Goal: Navigation & Orientation: Find specific page/section

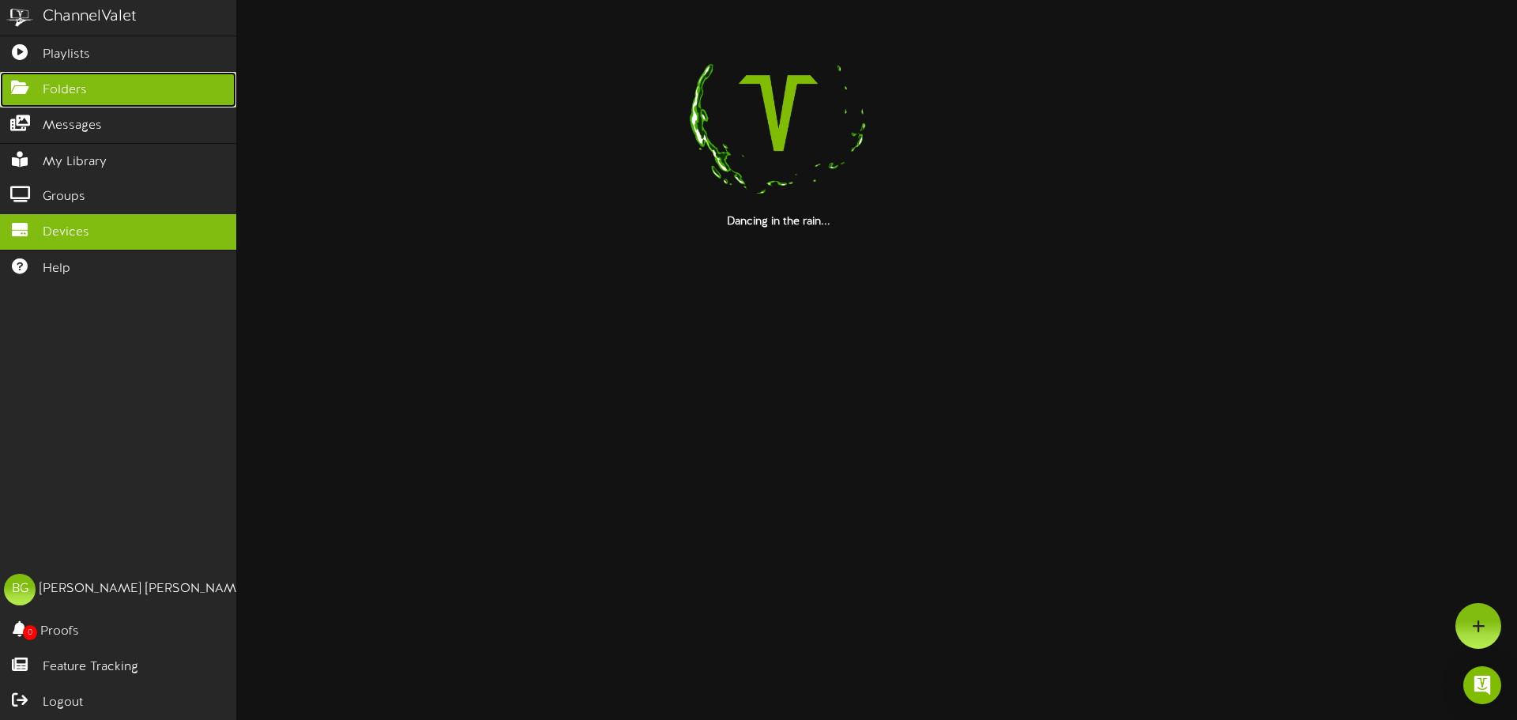
click at [55, 85] on span "Folders" at bounding box center [65, 90] width 44 height 18
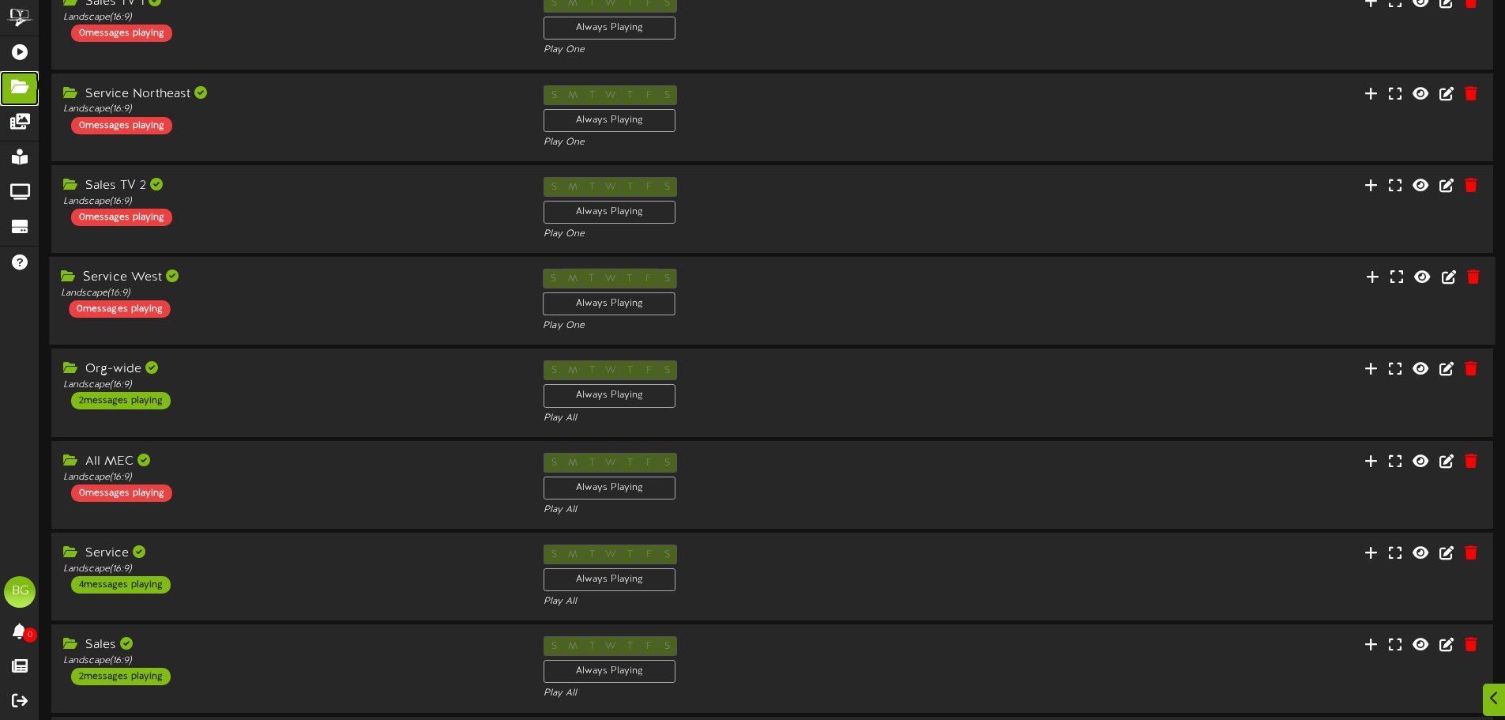
scroll to position [237, 0]
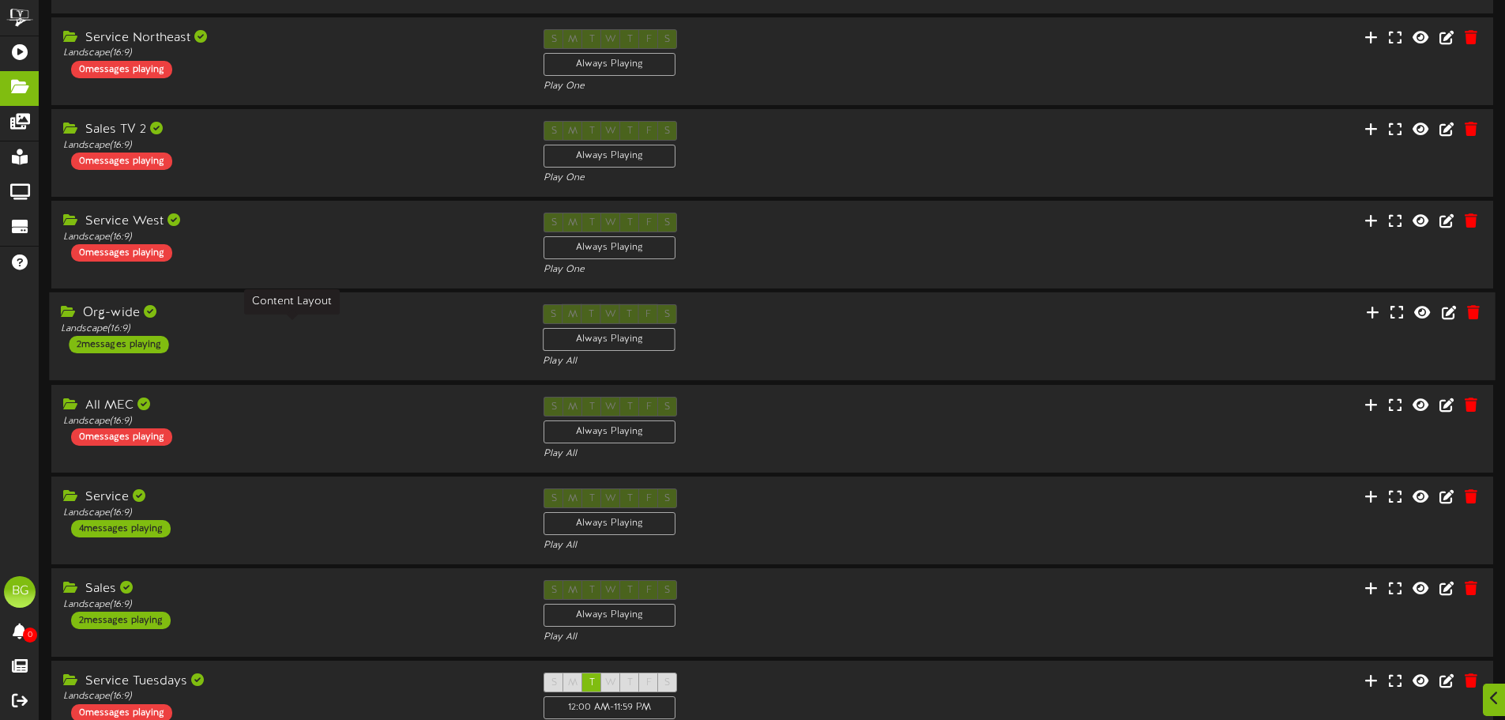
click at [374, 332] on div "Landscape ( 16:9 )" at bounding box center [290, 328] width 458 height 13
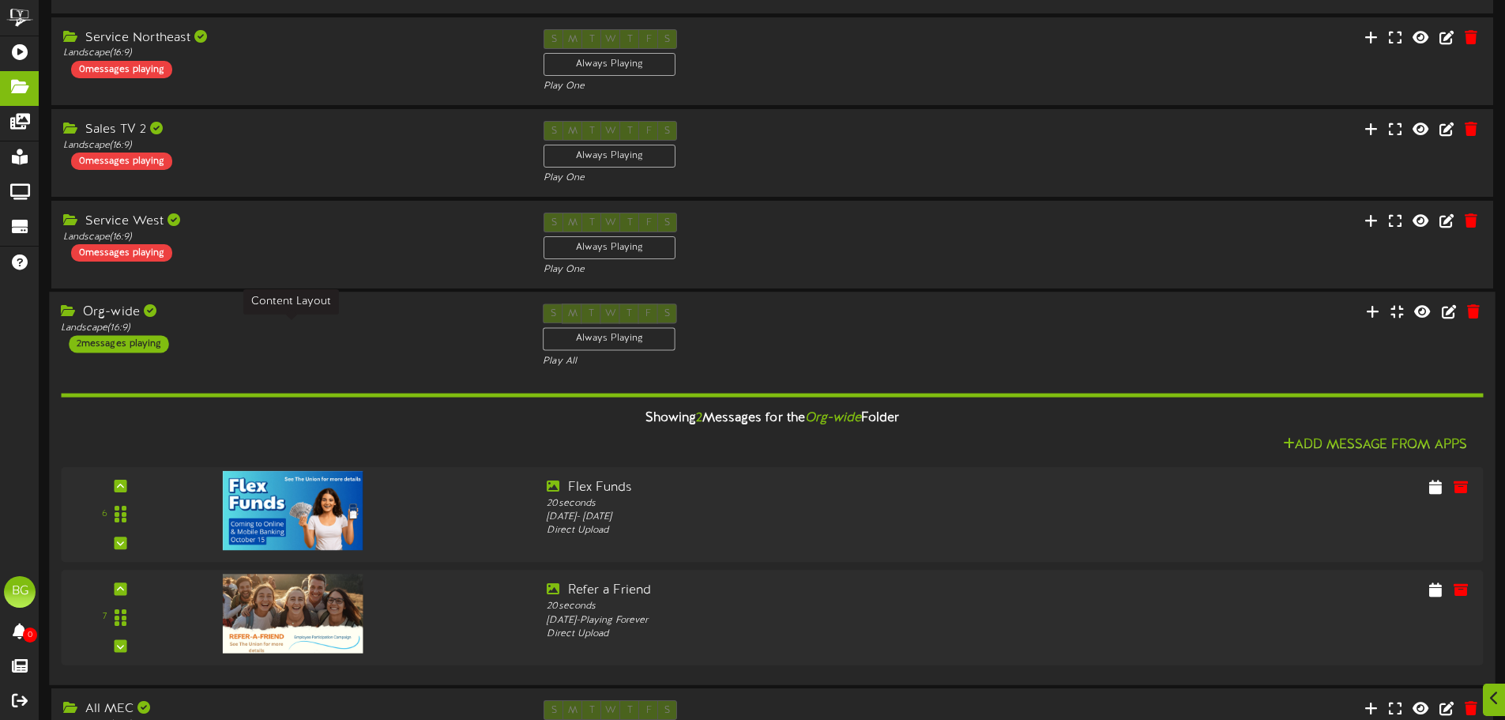
click at [374, 332] on div "Landscape ( 16:9 )" at bounding box center [290, 328] width 458 height 13
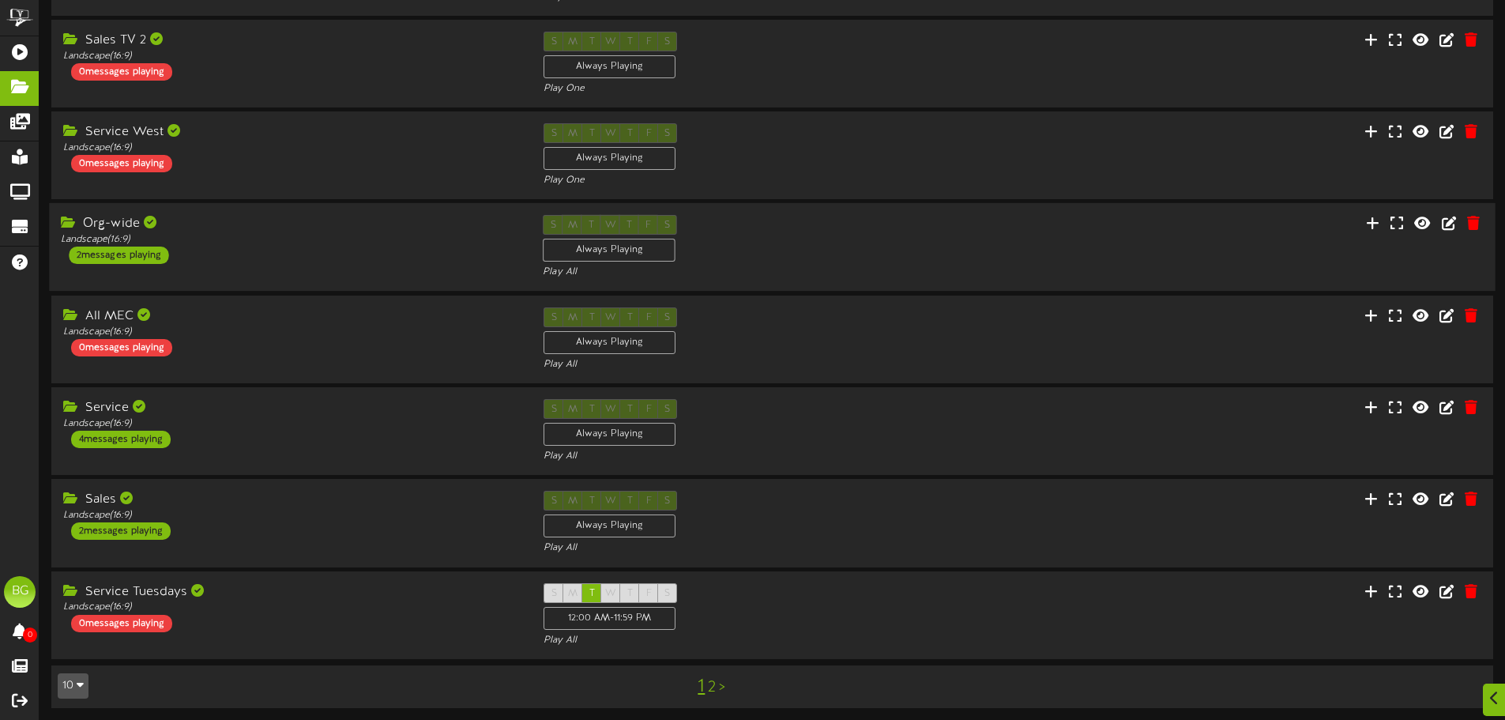
scroll to position [330, 0]
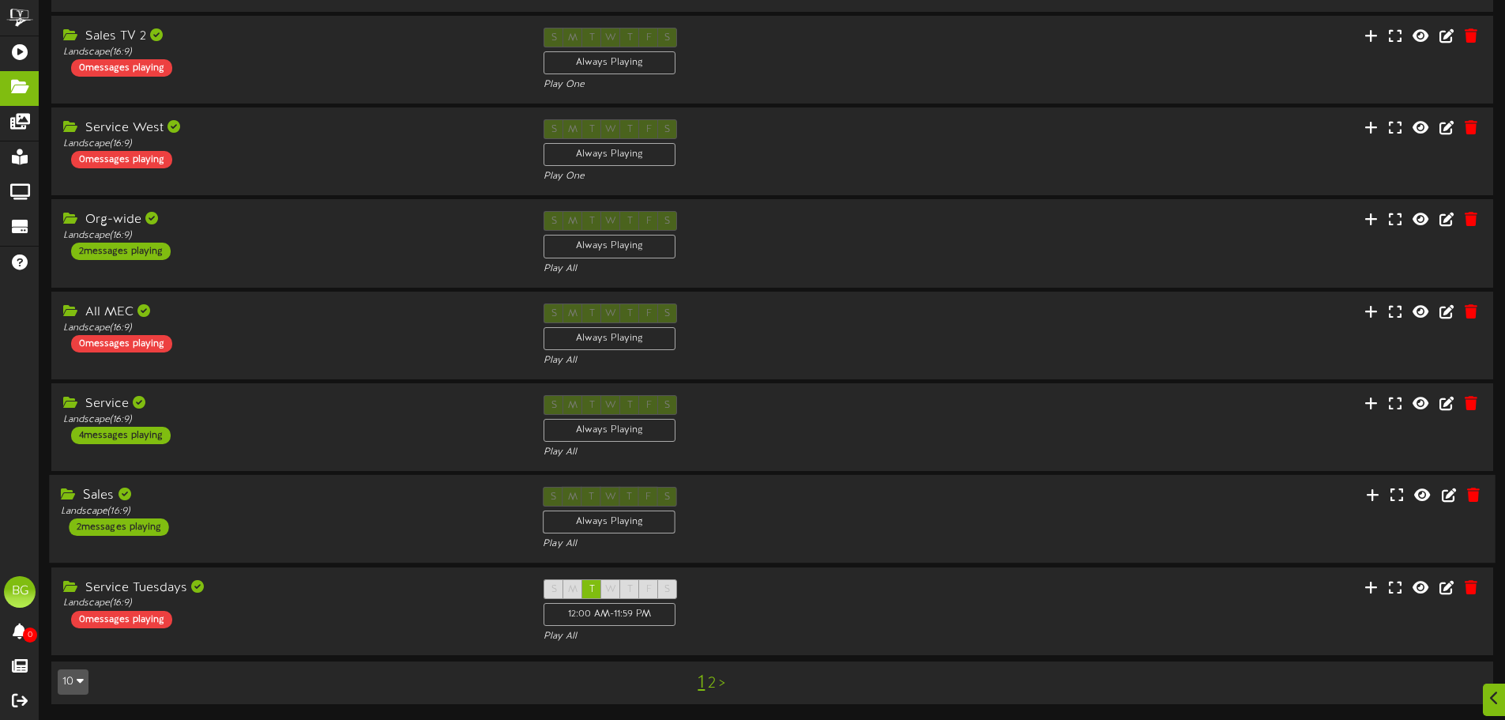
click at [359, 503] on div "Sales" at bounding box center [290, 496] width 458 height 18
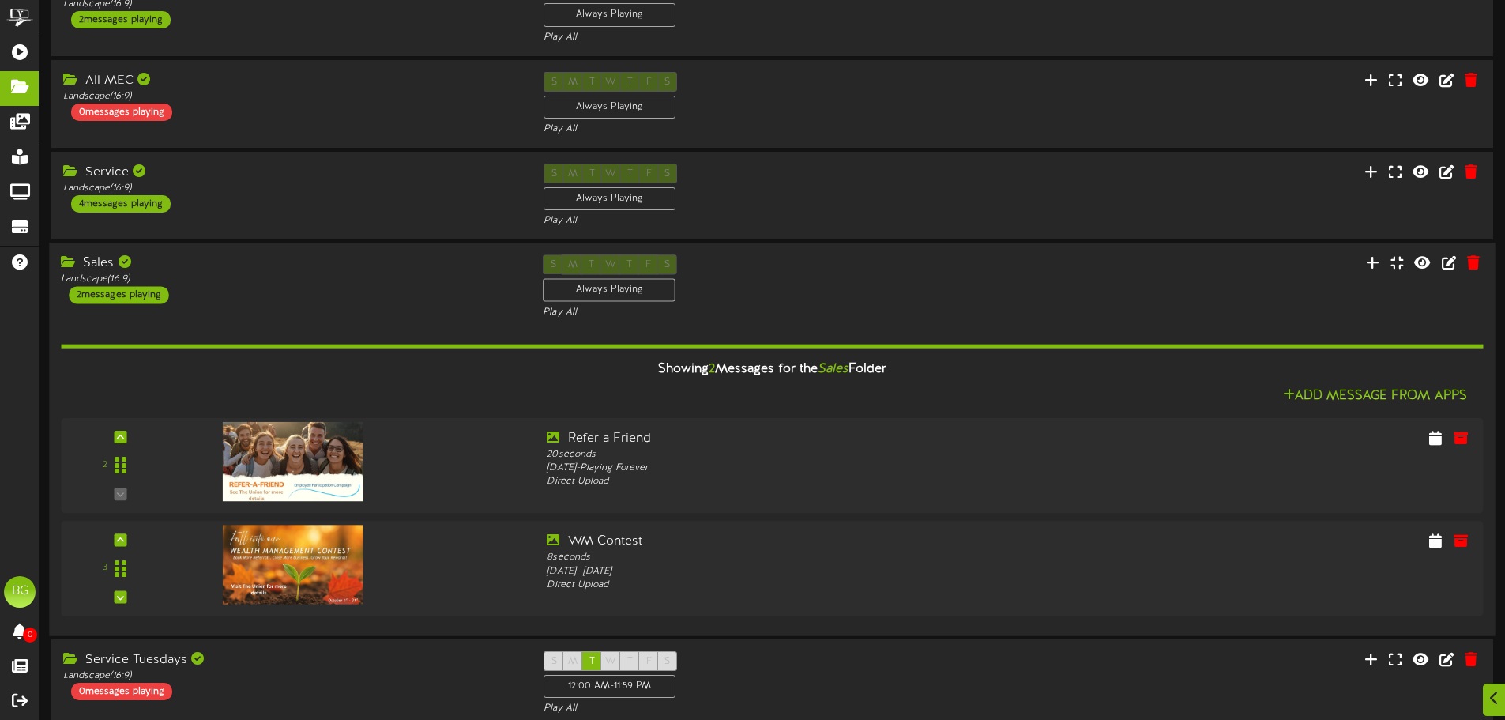
scroll to position [567, 0]
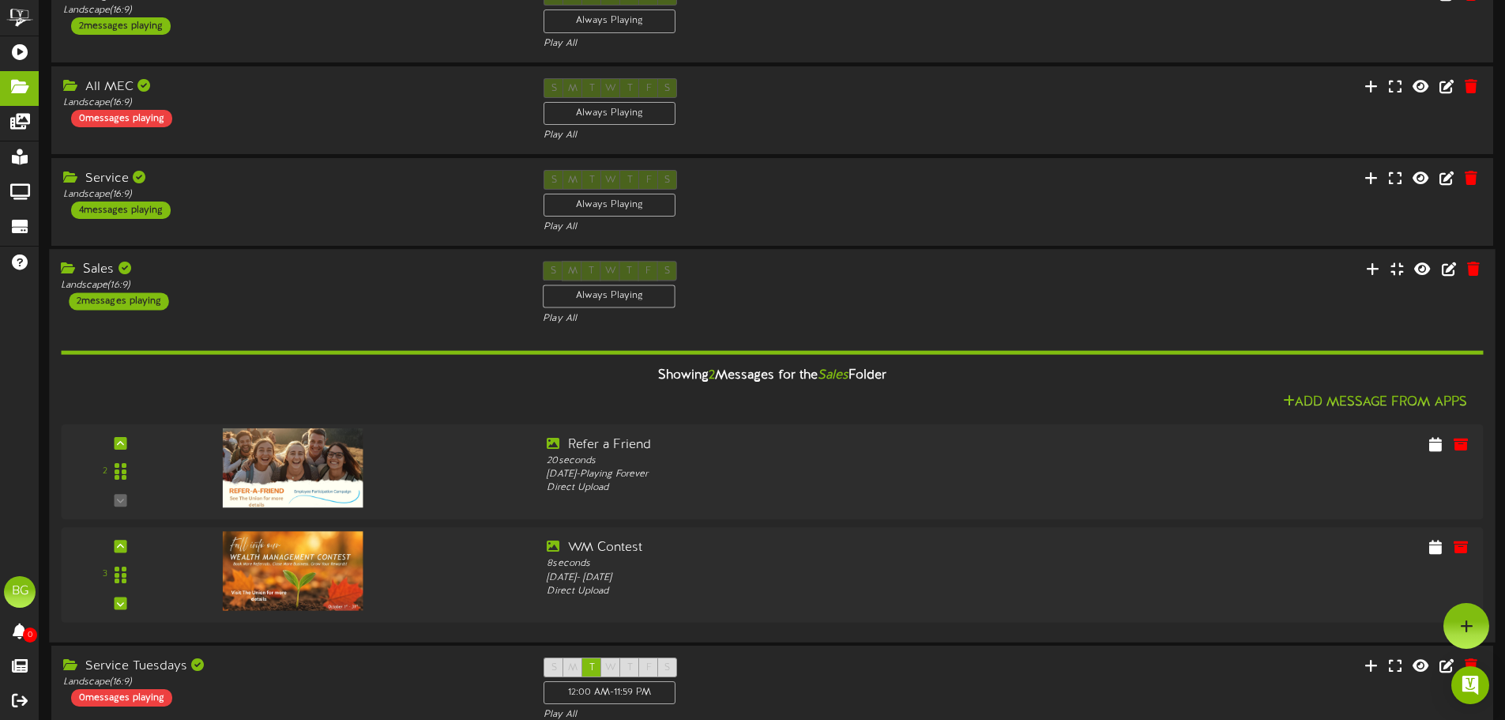
click at [322, 301] on div "Sales Landscape ( 16:9 ) 2 messages playing" at bounding box center [290, 286] width 482 height 49
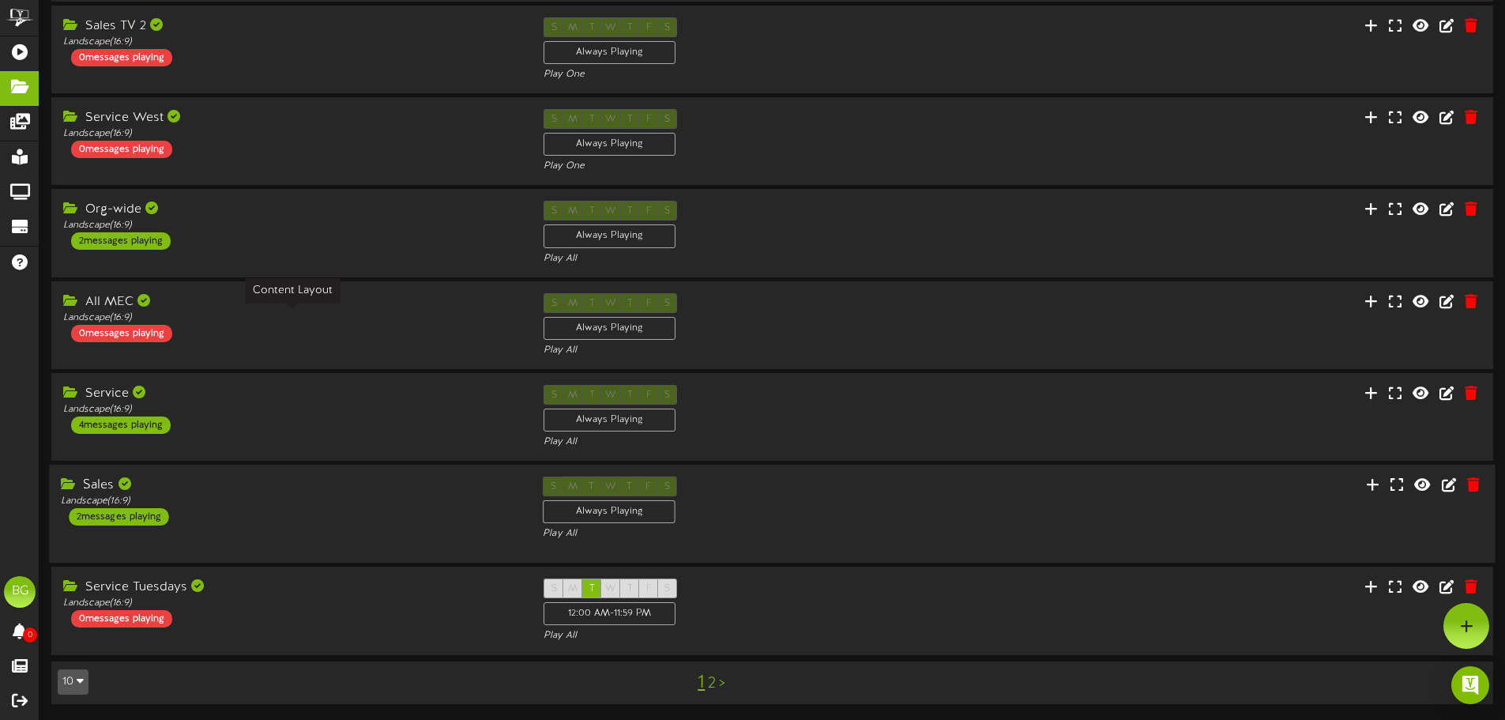
scroll to position [330, 0]
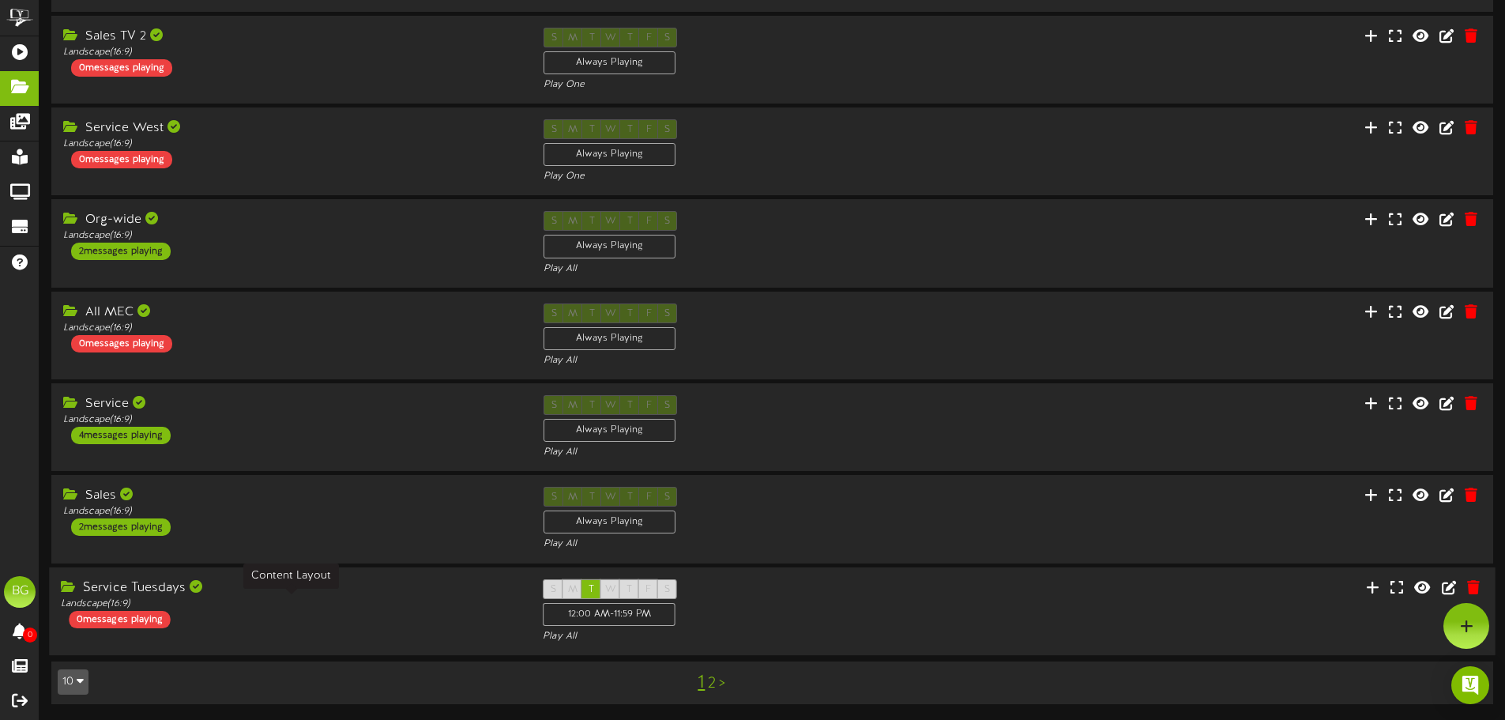
click at [315, 604] on div "Landscape ( 16:9 )" at bounding box center [290, 603] width 458 height 13
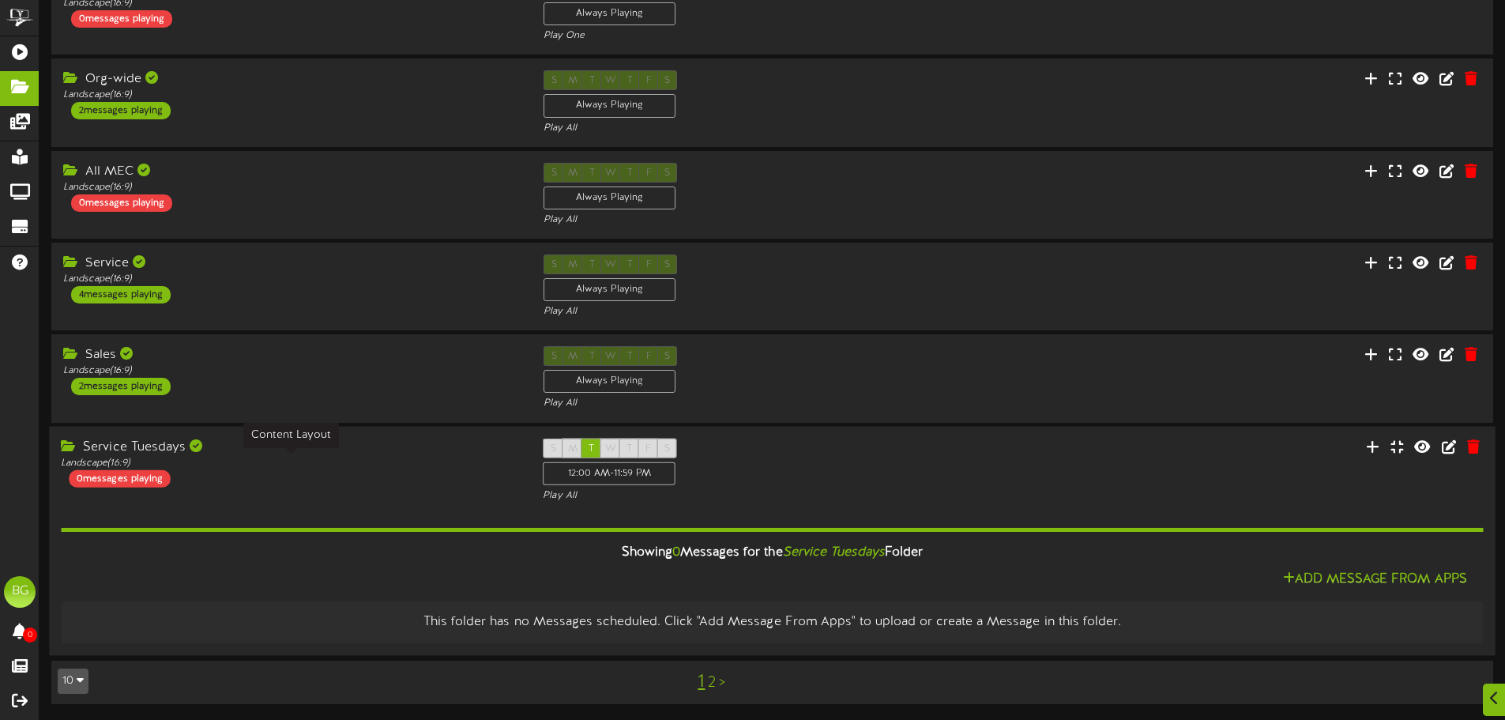
click at [314, 465] on div "Landscape ( 16:9 )" at bounding box center [290, 462] width 458 height 13
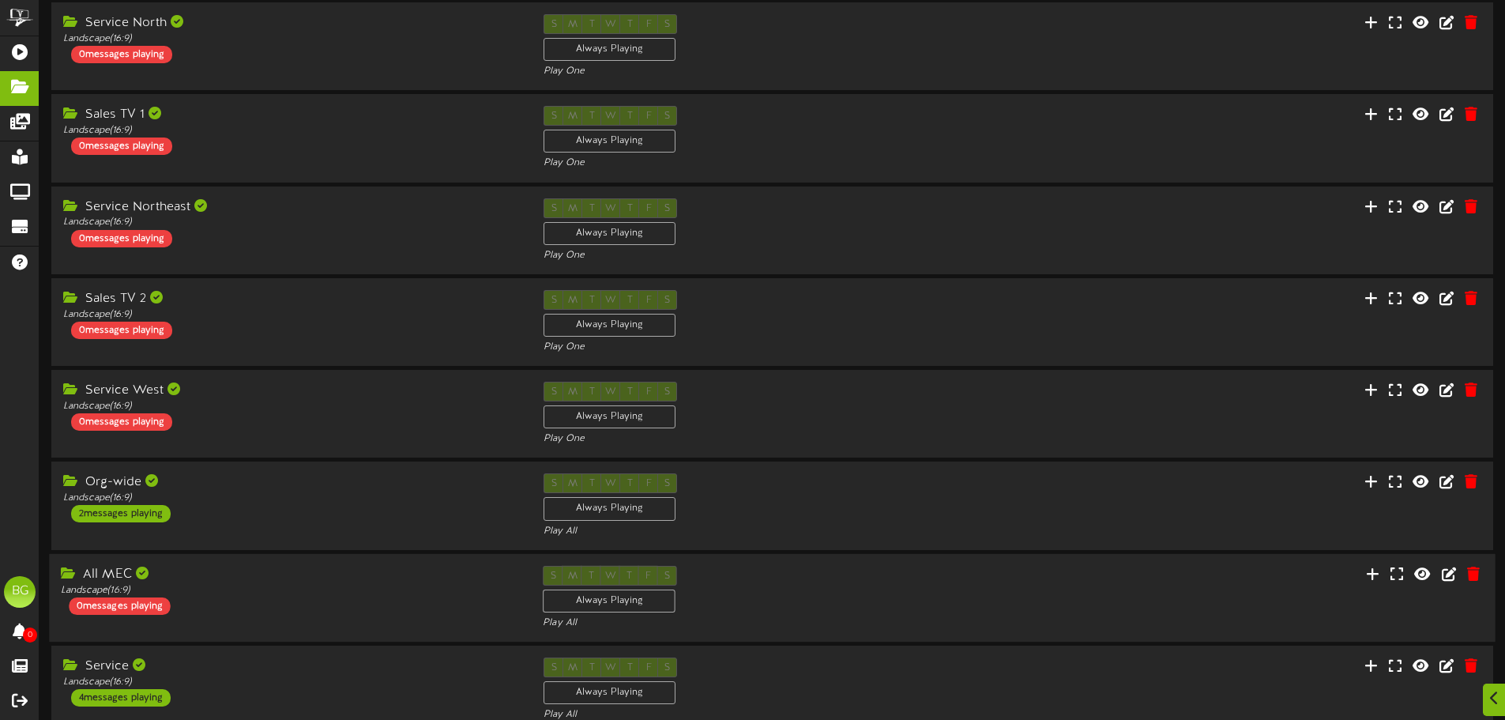
scroll to position [158, 0]
